Goal: Transaction & Acquisition: Purchase product/service

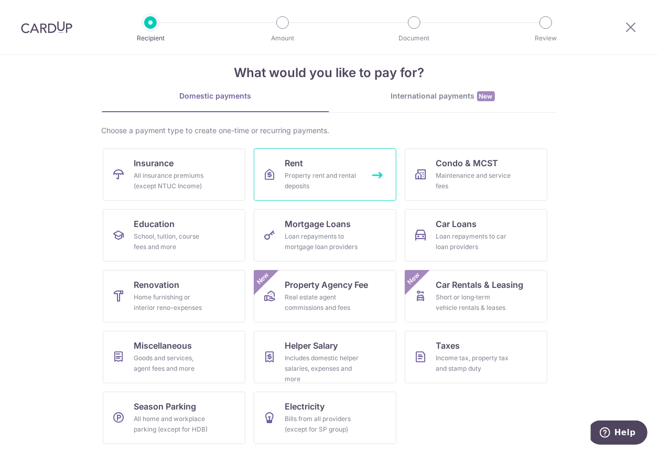
click at [296, 171] on div "Property rent and rental deposits" at bounding box center [322, 180] width 75 height 21
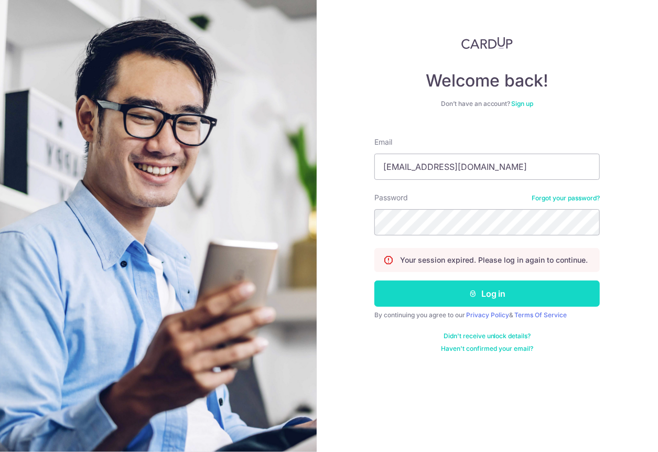
click at [449, 299] on button "Log in" at bounding box center [486, 293] width 225 height 26
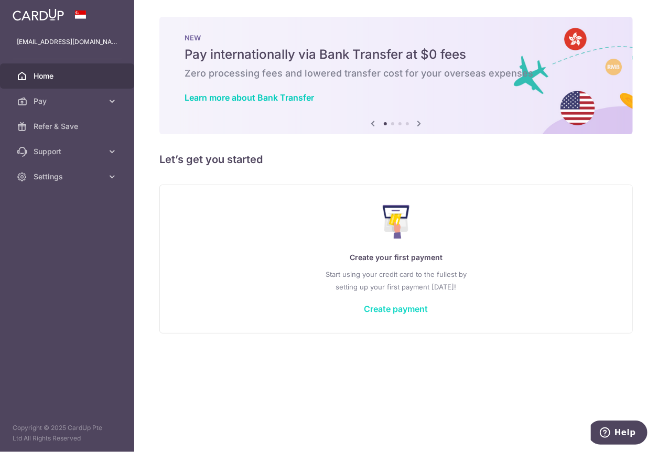
click at [395, 308] on link "Create payment" at bounding box center [396, 308] width 64 height 10
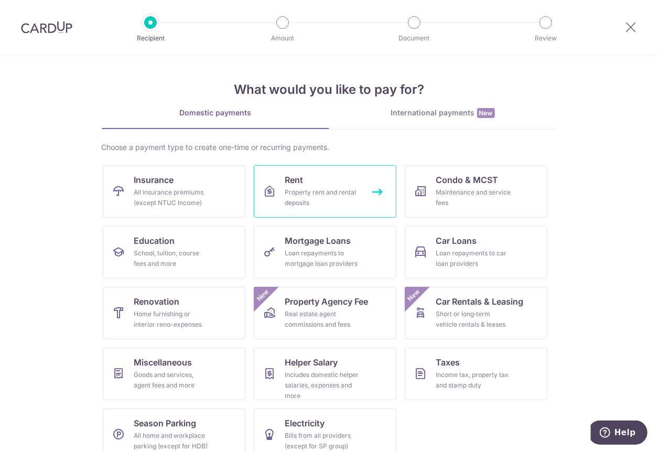
click at [318, 191] on div "Property rent and rental deposits" at bounding box center [322, 197] width 75 height 21
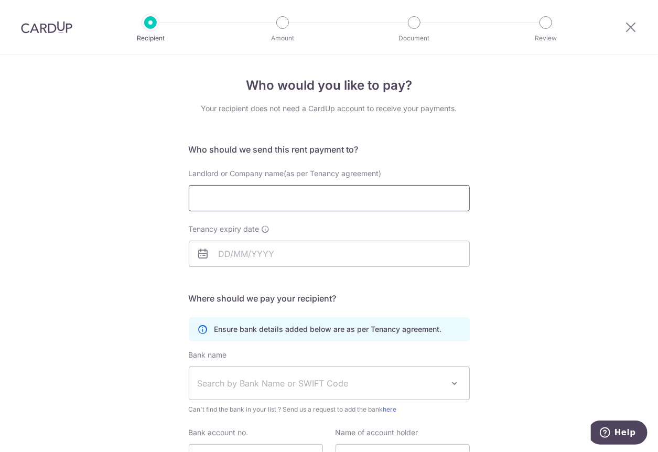
click at [258, 197] on input "Landlord or Company name(as per Tenancy agreement)" at bounding box center [329, 198] width 281 height 26
type input "Sigid Sumargo Wonowidjojo and or Nurweni Koswara"
click at [231, 254] on input "Tenancy expiry date" at bounding box center [329, 254] width 281 height 26
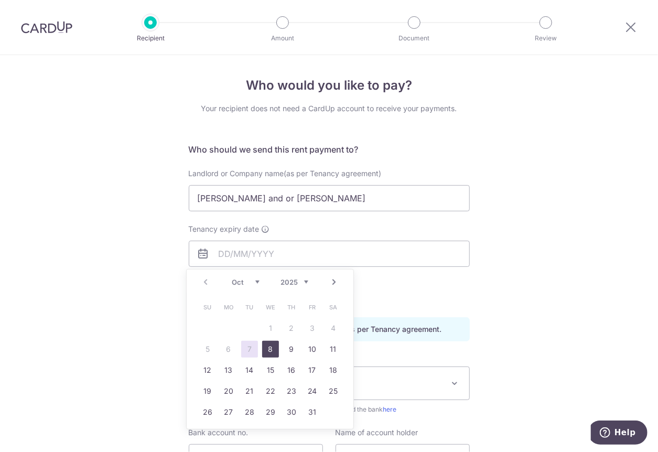
click at [271, 347] on link "8" at bounding box center [270, 349] width 17 height 17
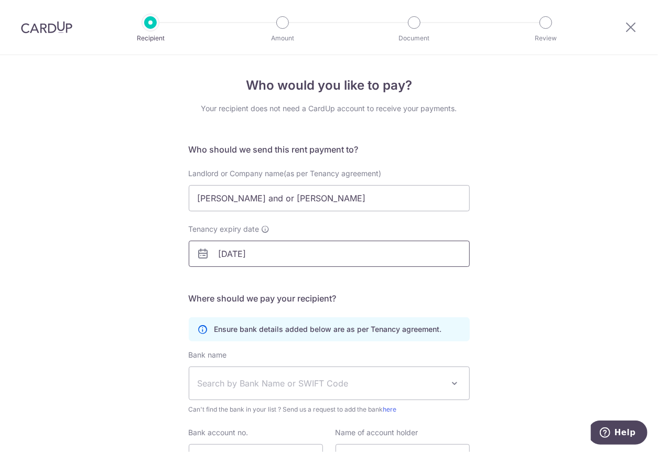
click at [255, 249] on input "[DATE]" at bounding box center [329, 254] width 281 height 26
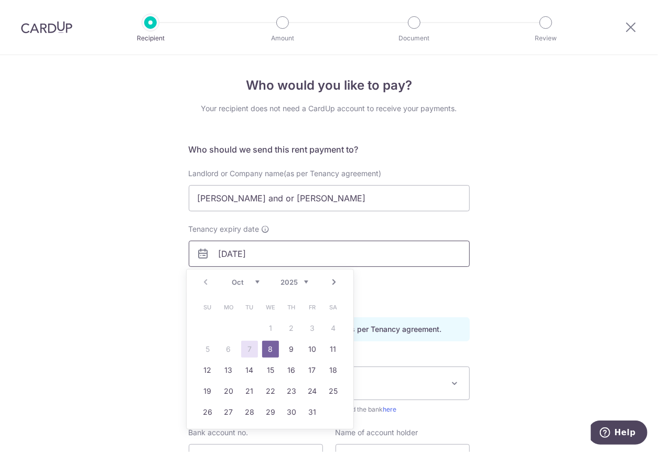
click at [261, 253] on input "[DATE]" at bounding box center [329, 254] width 281 height 26
type input "[DATE]"
click at [97, 251] on div "Who would you like to pay? Your recipient does not need a CardUp account to rec…" at bounding box center [329, 304] width 658 height 499
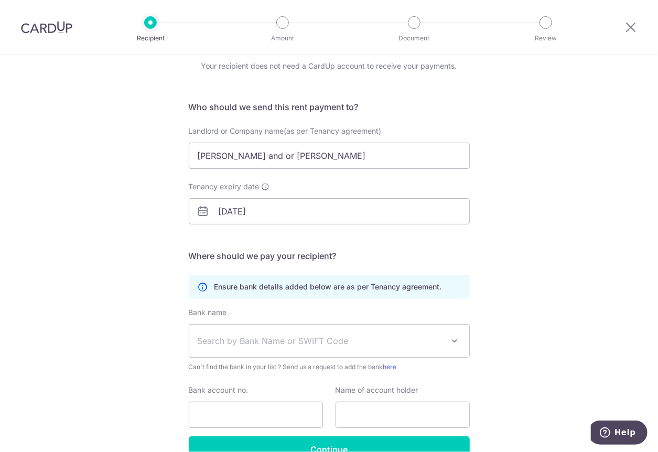
scroll to position [49, 0]
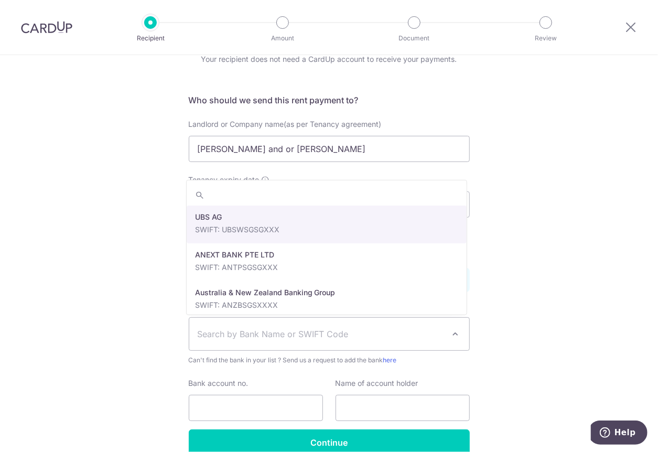
click at [240, 330] on span "Search by Bank Name or SWIFT Code" at bounding box center [321, 334] width 246 height 13
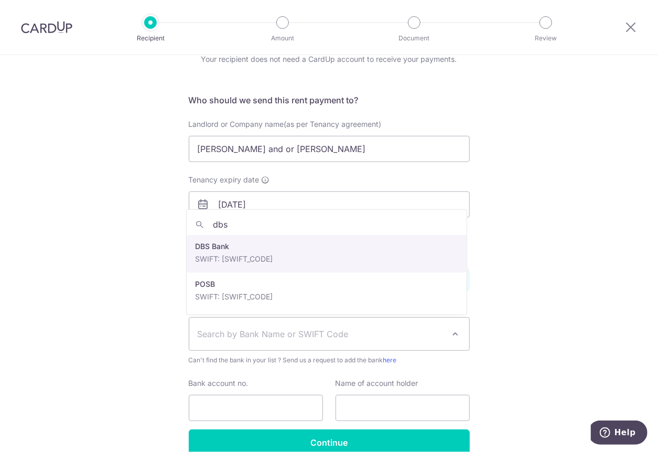
type input "dbs"
select select "6"
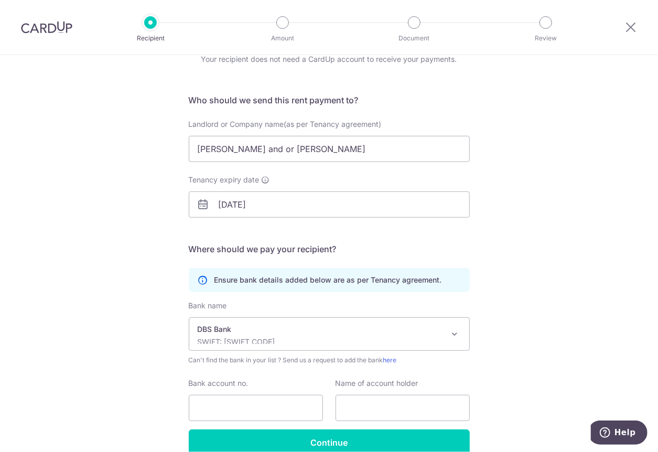
scroll to position [67, 0]
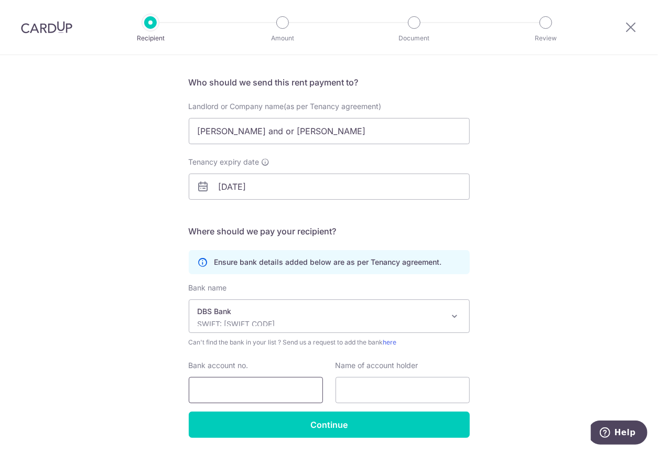
click at [219, 386] on input "Bank account no." at bounding box center [256, 390] width 134 height 26
type input "[PHONE_NUMBER]"
click at [356, 393] on input "text" at bounding box center [402, 390] width 134 height 26
click at [195, 130] on input "Sigid Sumargo Wonowidjojo and or Nurweni Koswara" at bounding box center [329, 131] width 281 height 26
click at [345, 132] on input "Mr Sigid Sumargo Wonowidjojo and or Nurweni Koswara" at bounding box center [329, 131] width 281 height 26
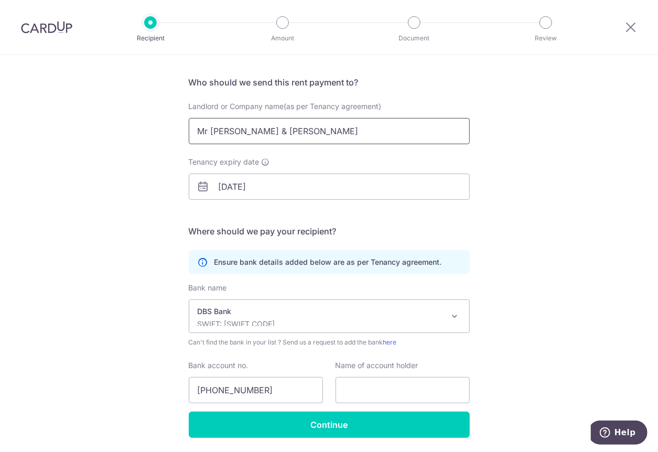
scroll to position [101, 0]
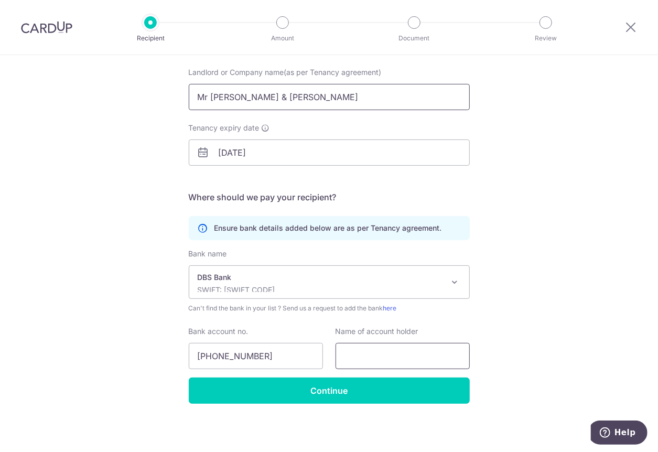
type input "Mr [PERSON_NAME] & [PERSON_NAME]"
click at [349, 352] on input "text" at bounding box center [402, 356] width 134 height 26
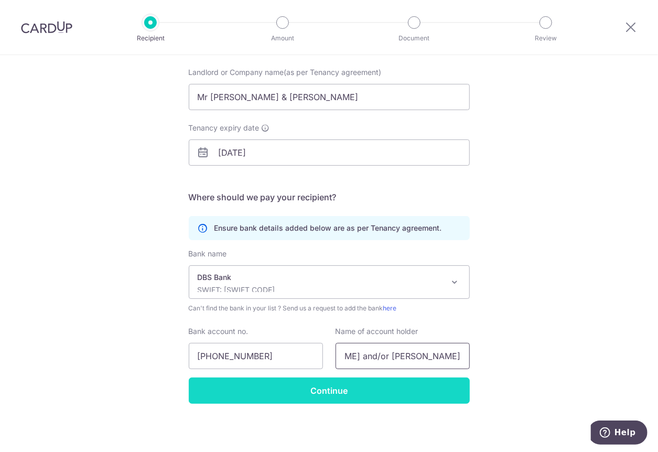
type input "[PERSON_NAME] and/or [PERSON_NAME]"
click at [328, 393] on input "Continue" at bounding box center [329, 390] width 281 height 26
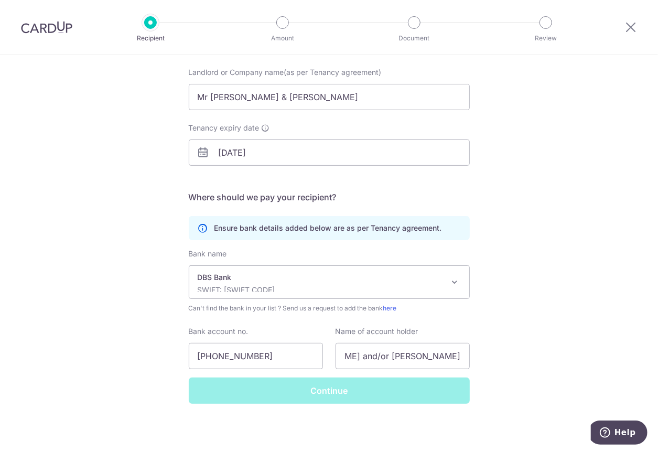
scroll to position [0, 0]
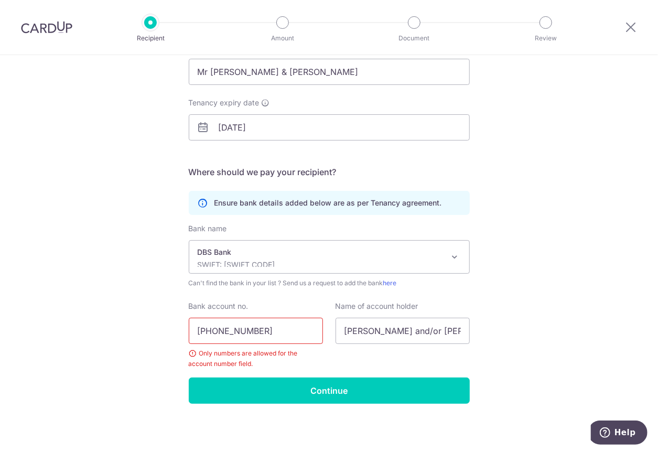
click at [212, 330] on input "001-810001-9" at bounding box center [256, 331] width 134 height 26
click at [240, 329] on input "001810001-9" at bounding box center [256, 331] width 134 height 26
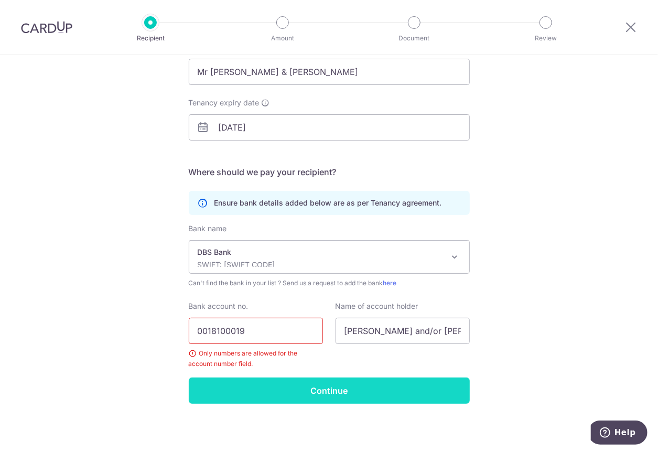
type input "0018100019"
click at [301, 391] on input "Continue" at bounding box center [329, 390] width 281 height 26
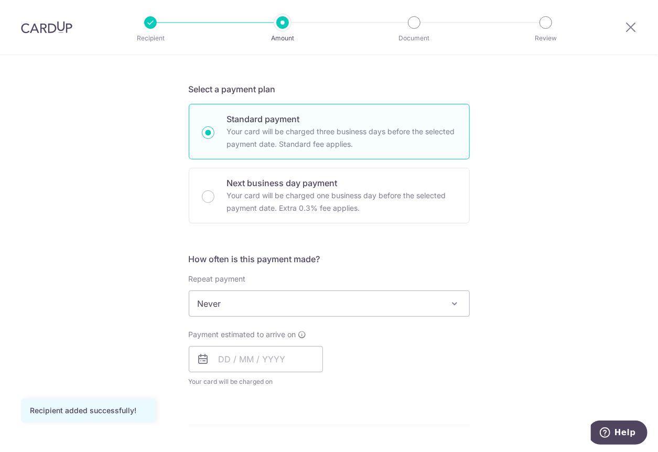
scroll to position [209, 0]
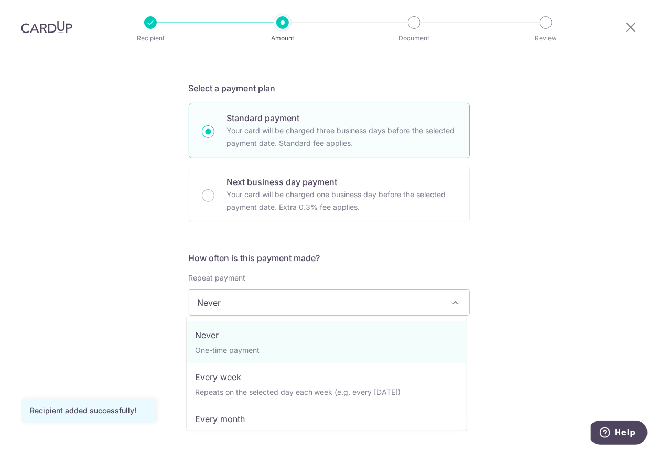
click at [273, 304] on span "Never" at bounding box center [329, 302] width 280 height 25
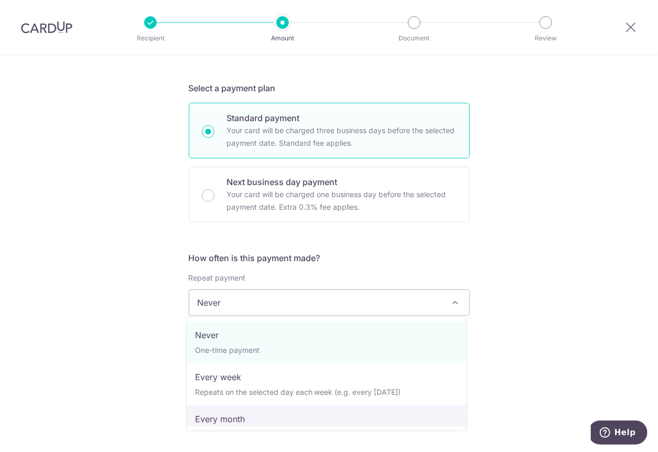
select select "3"
type input "[DATE]"
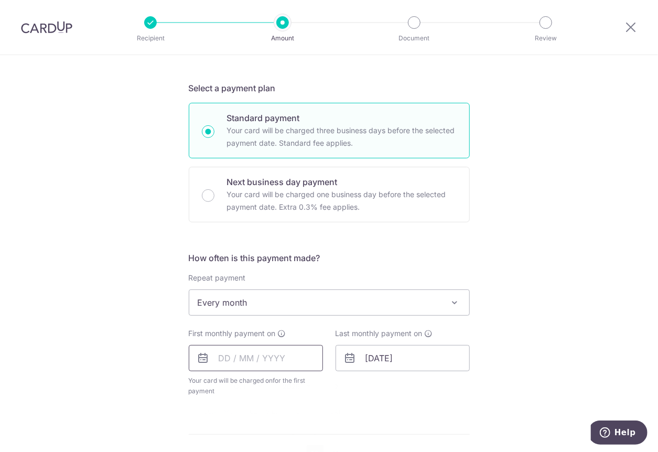
click at [235, 355] on input "text" at bounding box center [256, 358] width 134 height 26
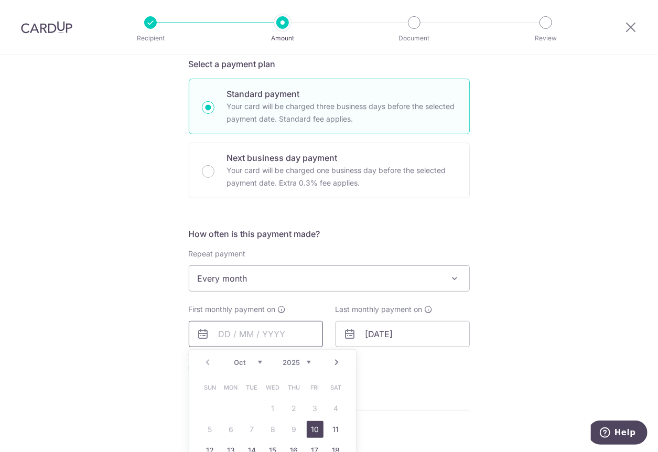
scroll to position [234, 0]
click at [313, 427] on link "10" at bounding box center [315, 428] width 17 height 17
type input "10/10/2025"
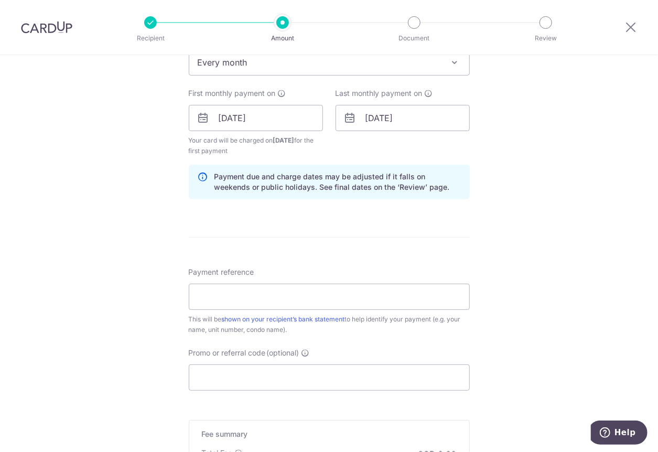
scroll to position [453, 0]
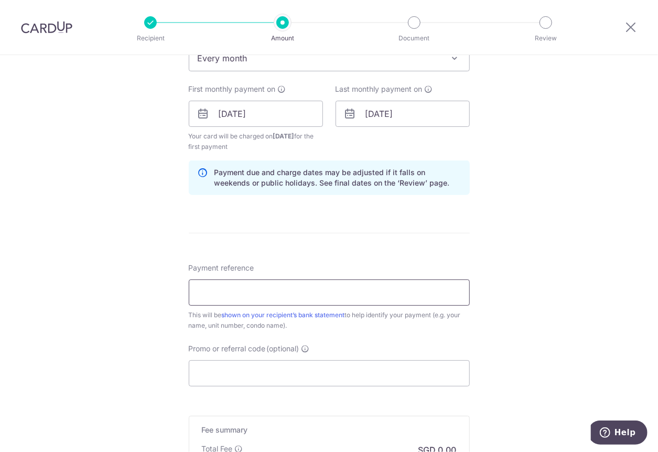
click at [220, 292] on input "Payment reference" at bounding box center [329, 292] width 281 height 26
type input "A.OBrien the Vantage 14-00"
click at [137, 319] on div "Tell us more about your payment Enter payment amount SGD Recipient added succes…" at bounding box center [329, 103] width 658 height 1002
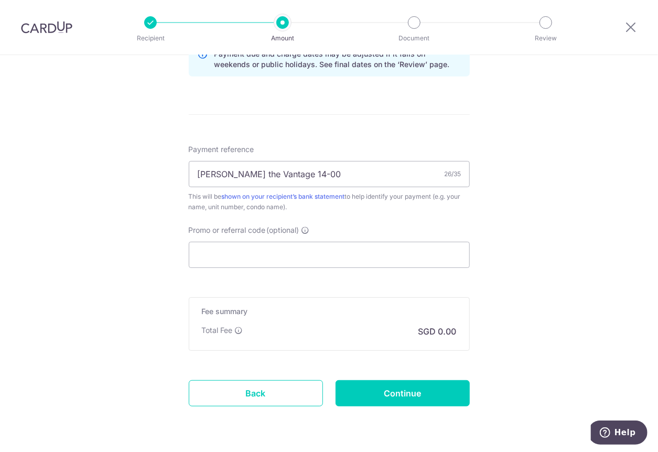
scroll to position [573, 0]
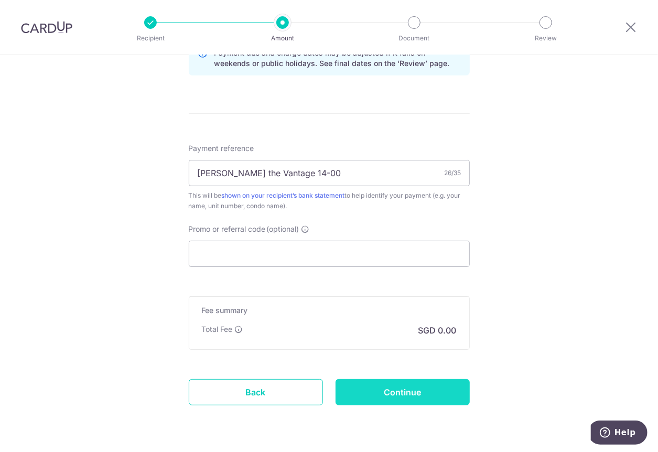
click at [378, 390] on input "Continue" at bounding box center [402, 392] width 134 height 26
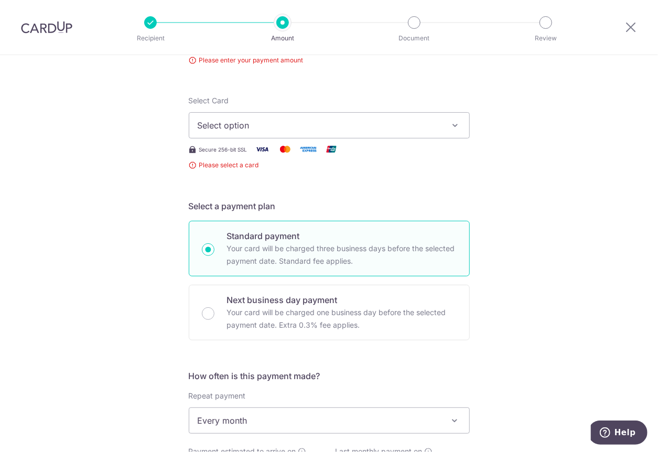
click at [370, 128] on span "Select option" at bounding box center [320, 125] width 244 height 13
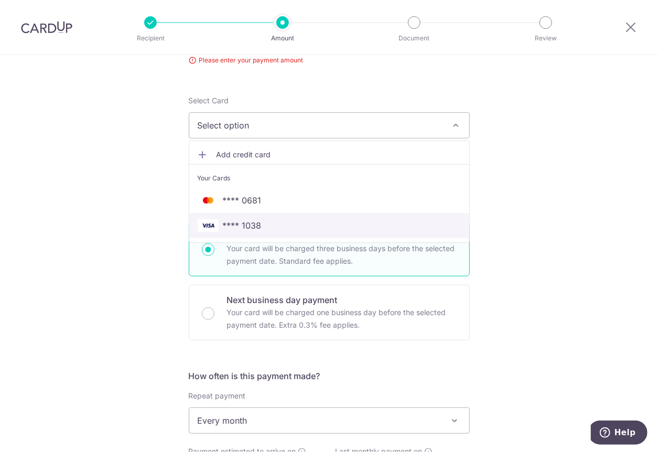
click at [264, 226] on span "**** 1038" at bounding box center [329, 225] width 263 height 13
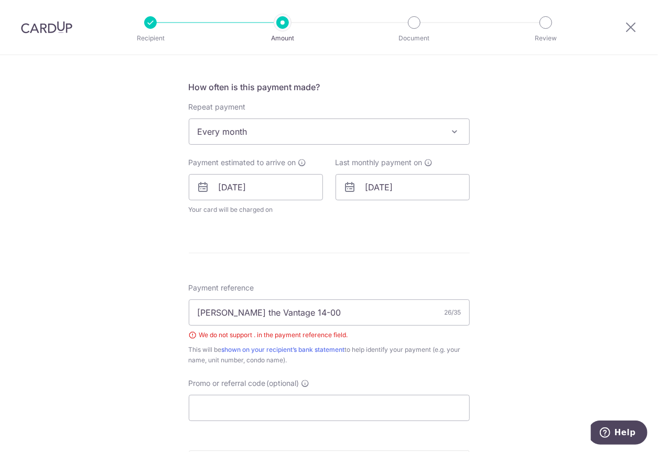
scroll to position [395, 0]
click at [295, 310] on input "A.OBrien the Vantage 14-00" at bounding box center [329, 312] width 281 height 26
click at [358, 313] on input "A.OBrien the Vantage 14 00" at bounding box center [329, 312] width 281 height 26
click at [353, 308] on input "A OBrien the Vantage 14 00" at bounding box center [329, 312] width 281 height 26
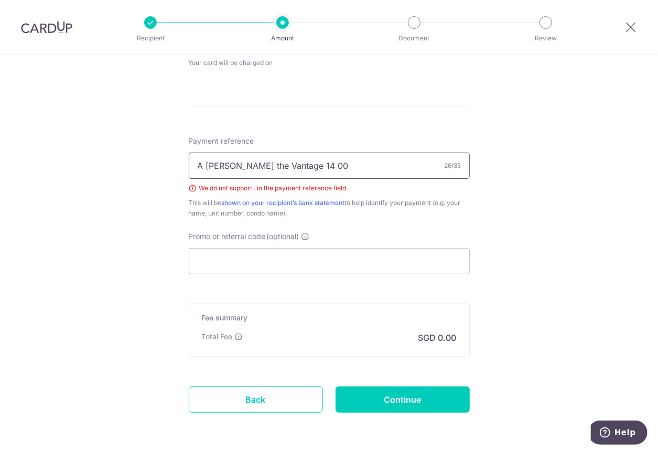
scroll to position [543, 0]
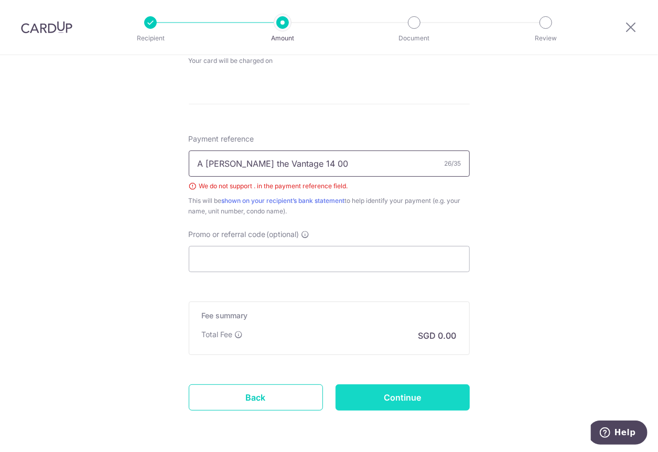
type input "A OBrien the Vantage 14 00"
click at [372, 390] on input "Continue" at bounding box center [402, 397] width 134 height 26
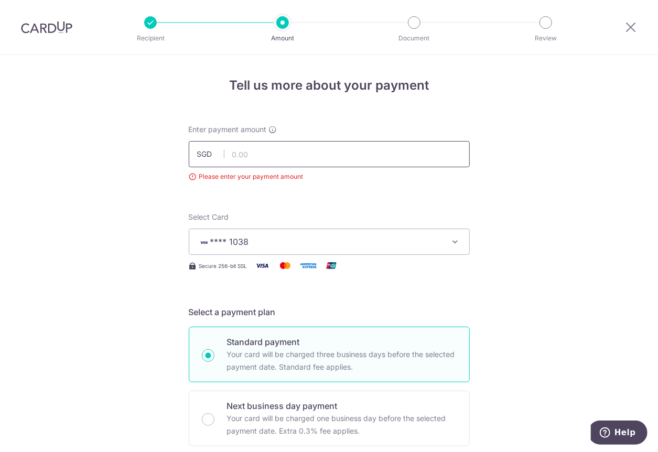
click at [237, 155] on input "text" at bounding box center [329, 154] width 281 height 26
click at [255, 155] on input "16.50" at bounding box center [329, 154] width 281 height 26
type input "16,500.00"
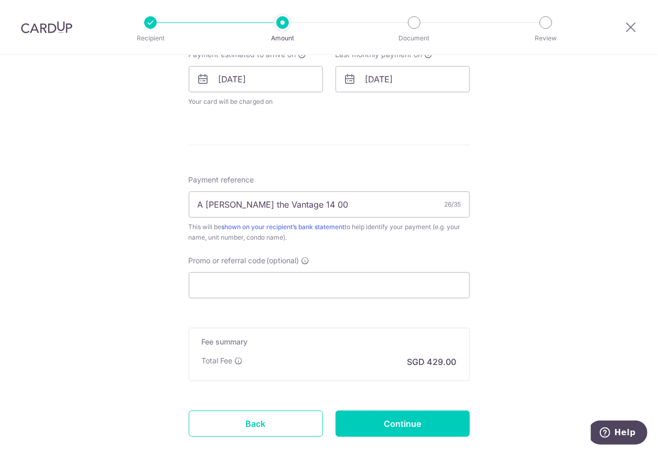
scroll to position [564, 0]
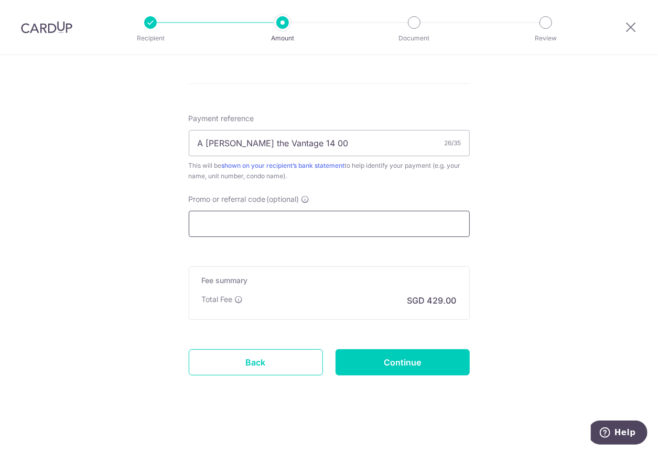
click at [213, 219] on input "Promo or referral code (optional)" at bounding box center [329, 224] width 281 height 26
click at [206, 219] on input "Promo or referral code (optional)" at bounding box center [329, 224] width 281 height 26
paste input "SAVERENT179"
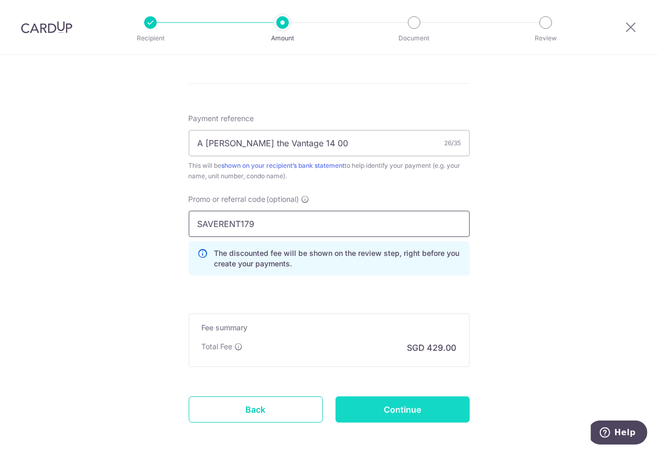
type input "SAVERENT179"
click at [366, 405] on input "Continue" at bounding box center [402, 409] width 134 height 26
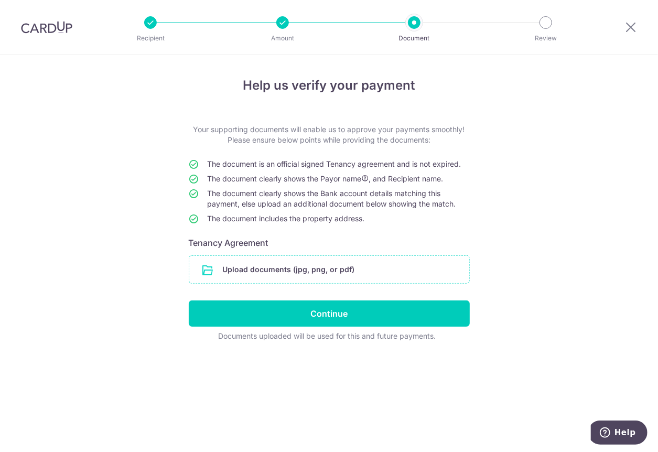
click at [256, 268] on input "file" at bounding box center [329, 269] width 280 height 27
click at [246, 268] on input "file" at bounding box center [329, 269] width 280 height 27
type input "C:\fakepath\Vantage Lease.pdf"
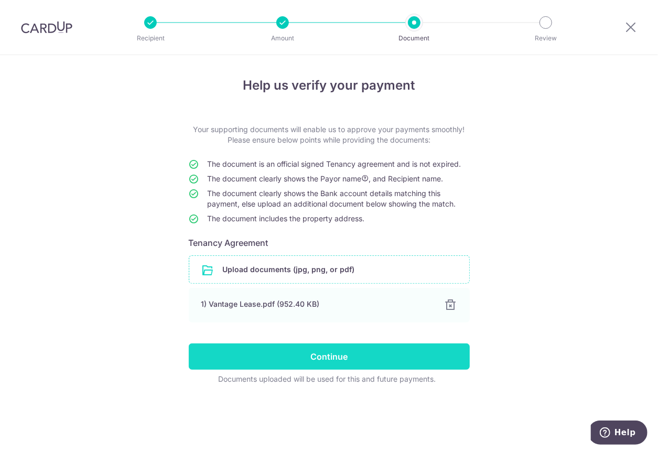
click at [330, 356] on input "Continue" at bounding box center [329, 356] width 281 height 26
